Goal: Task Accomplishment & Management: Complete application form

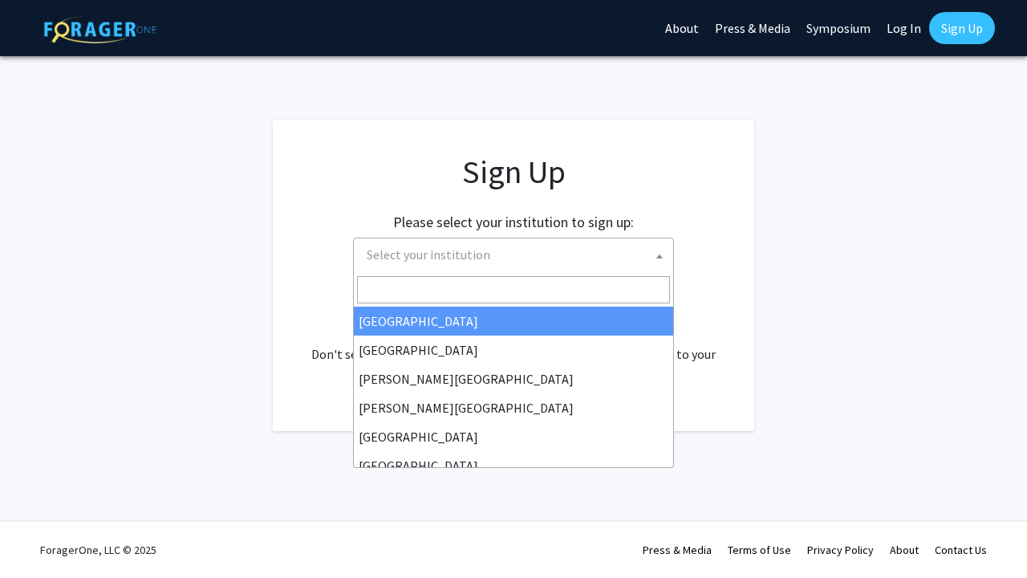
click at [469, 272] on span "Select your institution" at bounding box center [513, 256] width 321 height 36
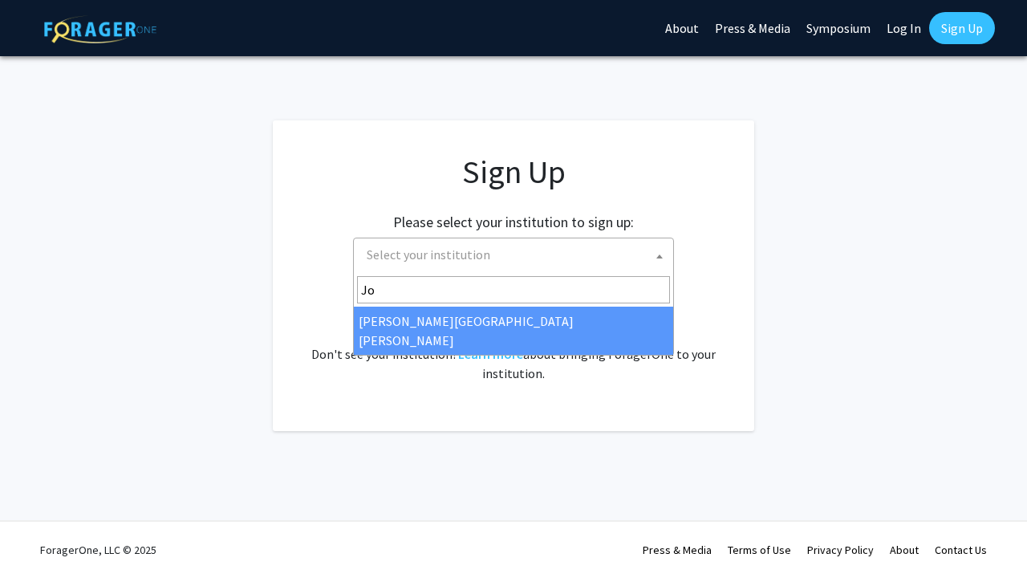
type input "Jo"
select select "1"
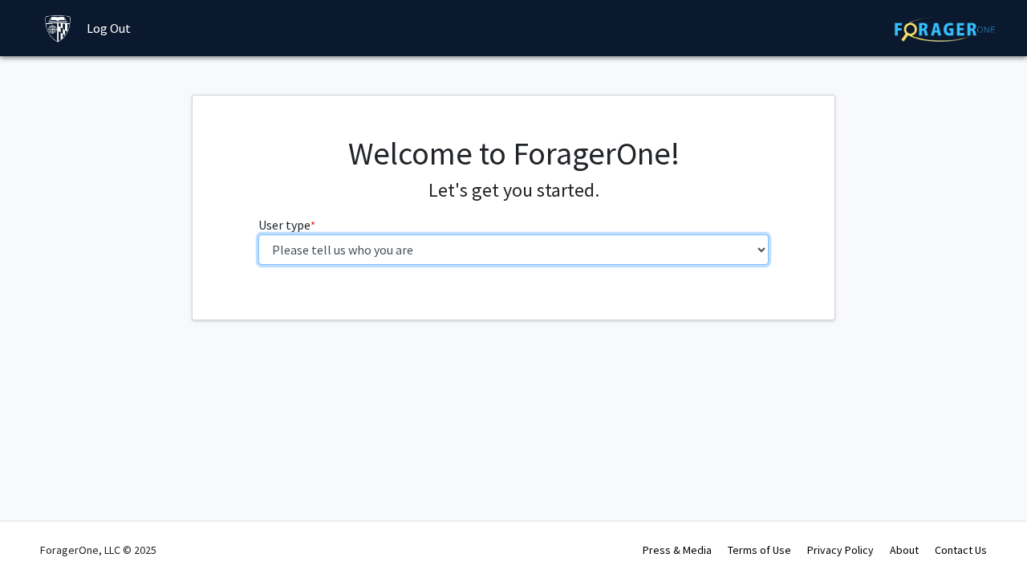
select select "2: masters"
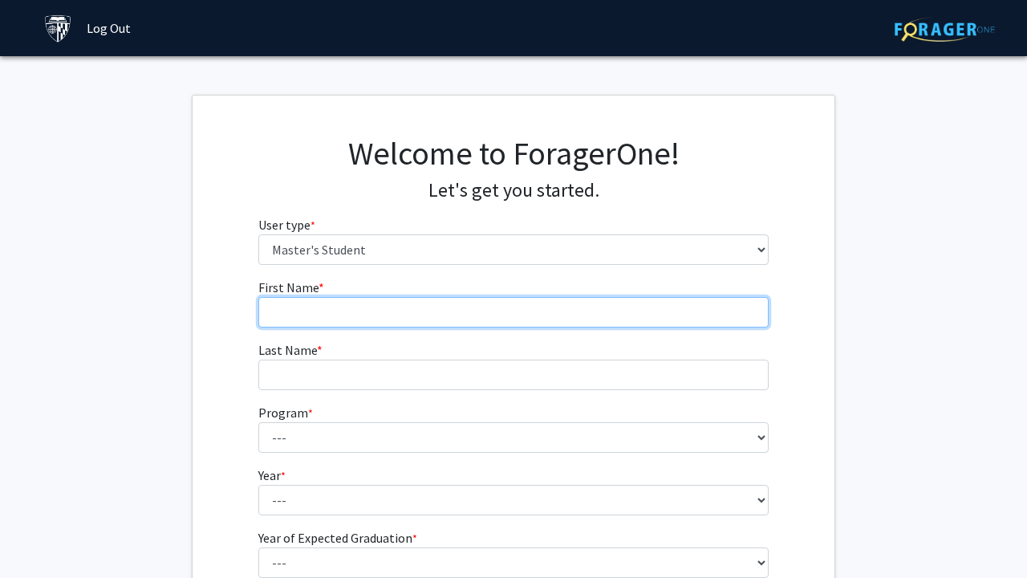
click at [459, 302] on input "First Name * required" at bounding box center [513, 312] width 511 height 30
type input "[PERSON_NAME]"
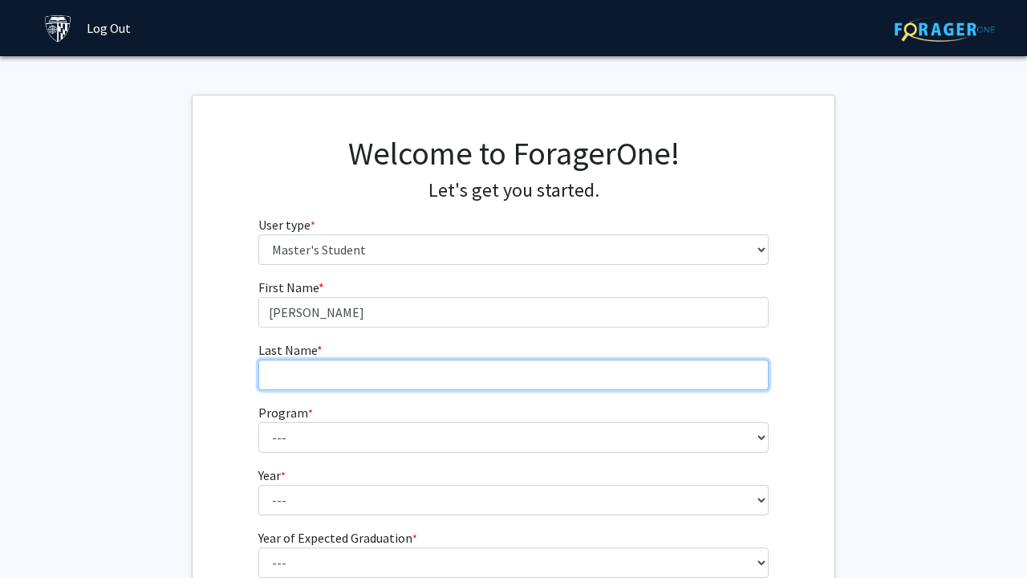
click at [411, 368] on input "Last Name * required" at bounding box center [513, 375] width 511 height 30
type input "Le"
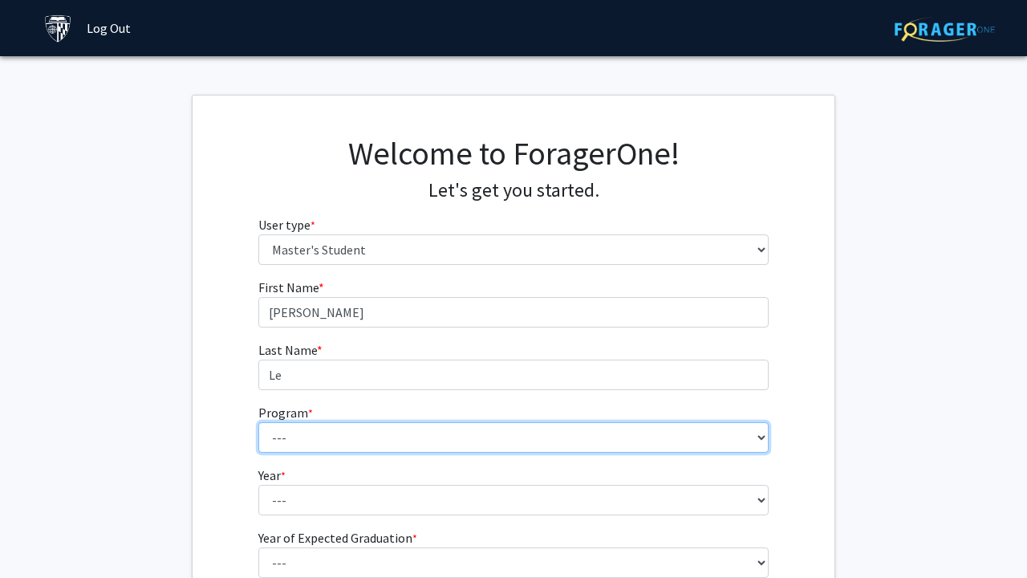
select select "100: 85"
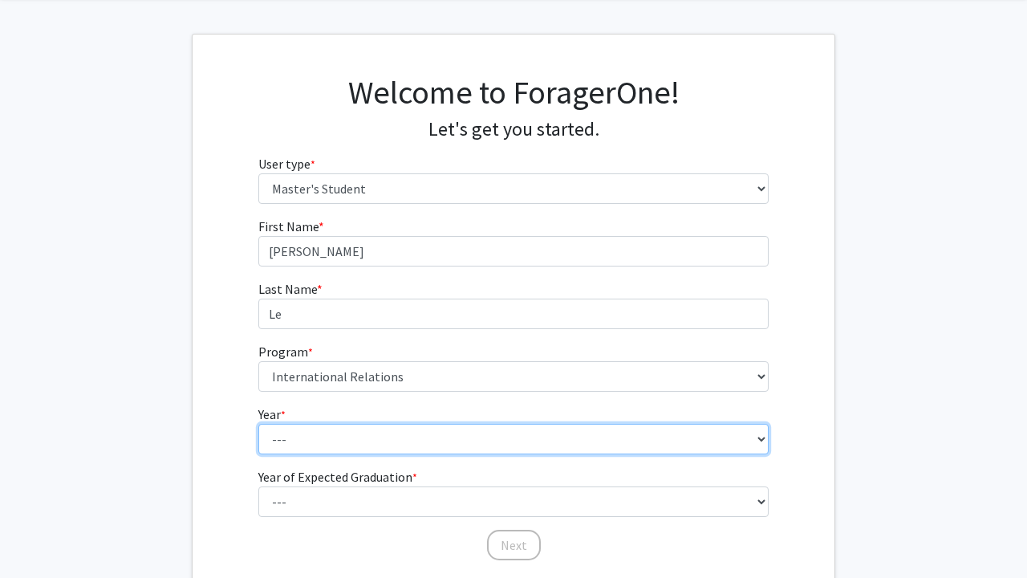
select select "1: first_year"
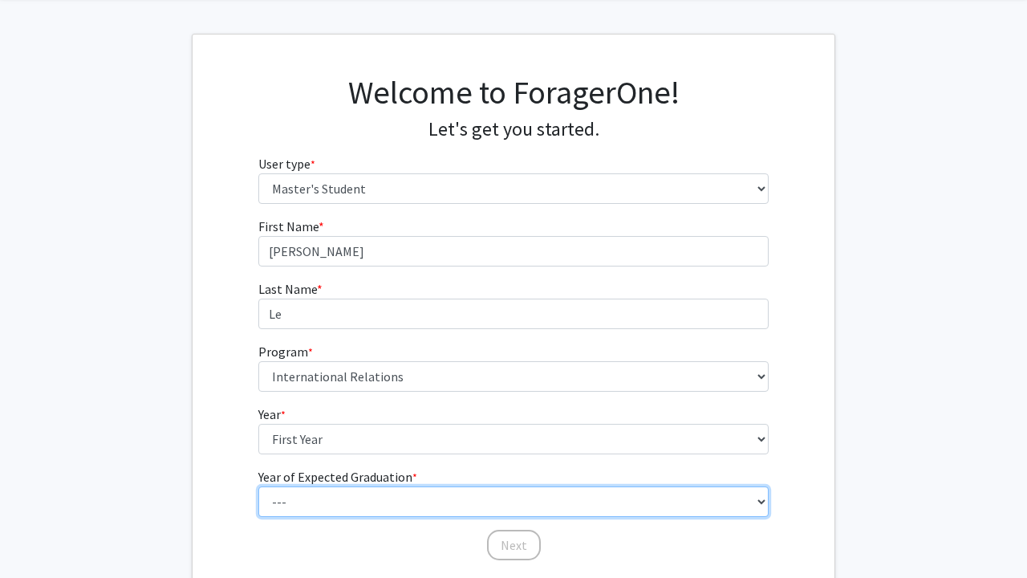
select select "3: 2027"
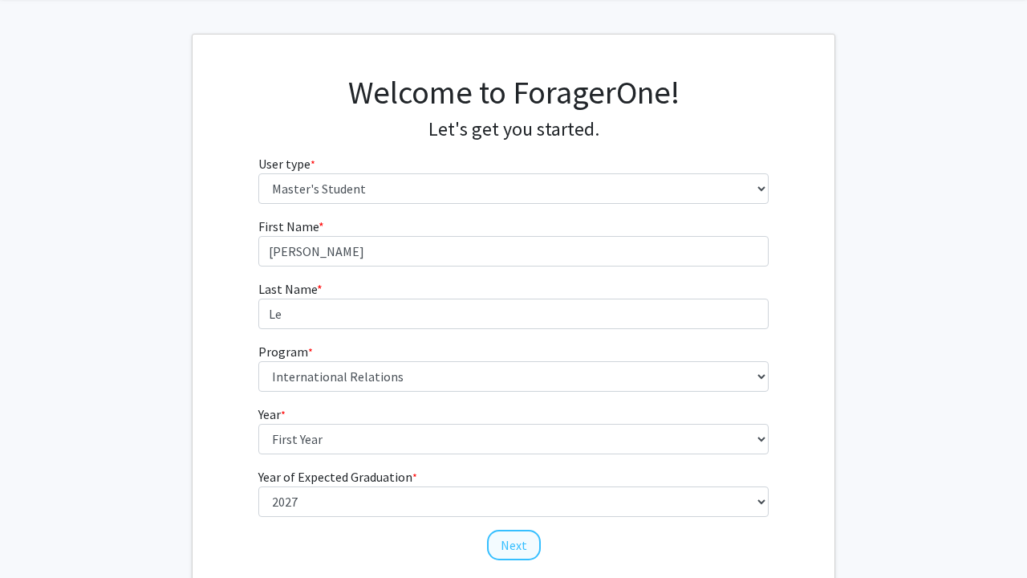
click at [520, 531] on button "Next" at bounding box center [514, 545] width 54 height 30
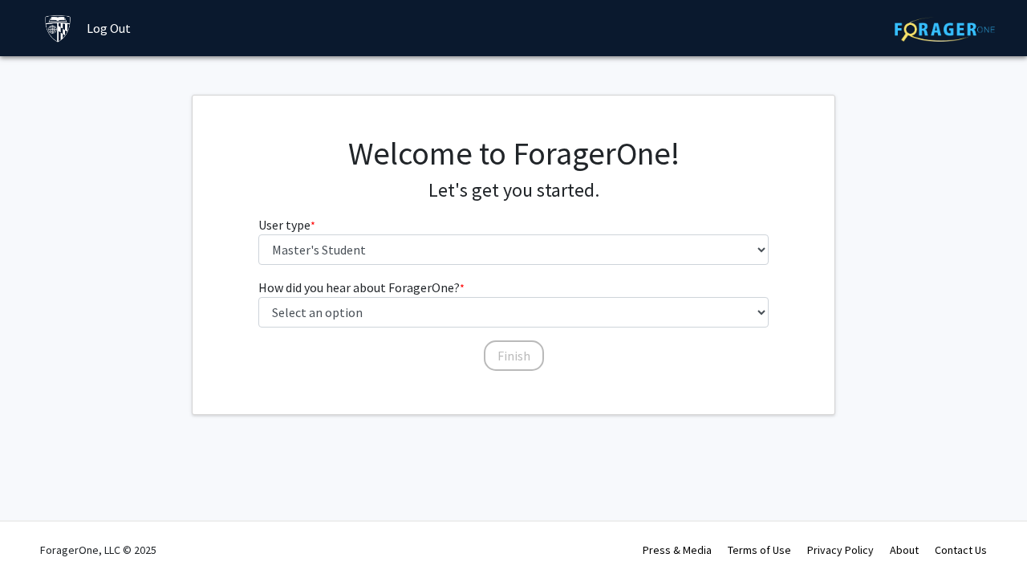
scroll to position [0, 0]
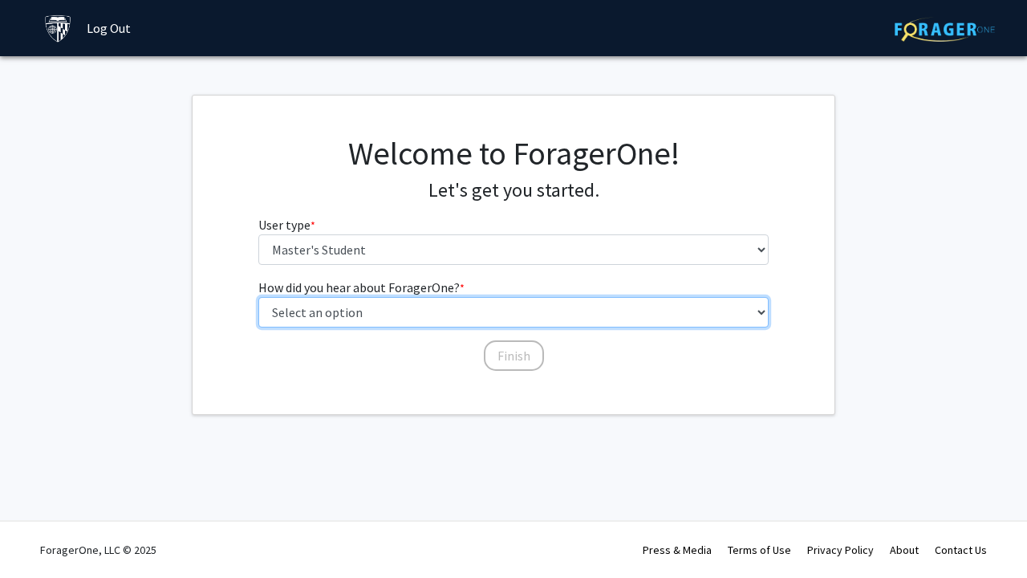
select select "3: university_website"
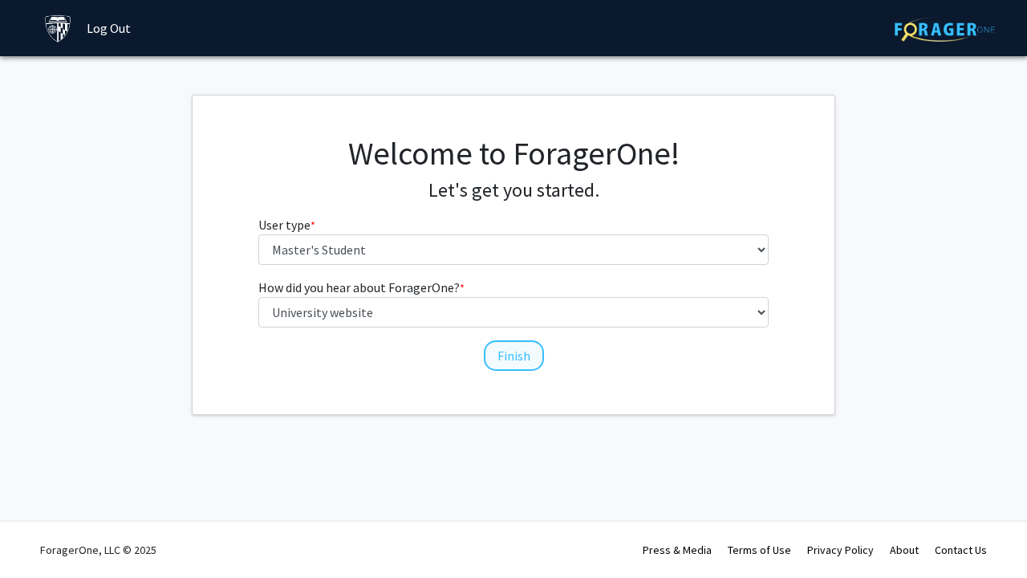
click at [526, 353] on button "Finish" at bounding box center [514, 355] width 60 height 30
